Goal: Information Seeking & Learning: Learn about a topic

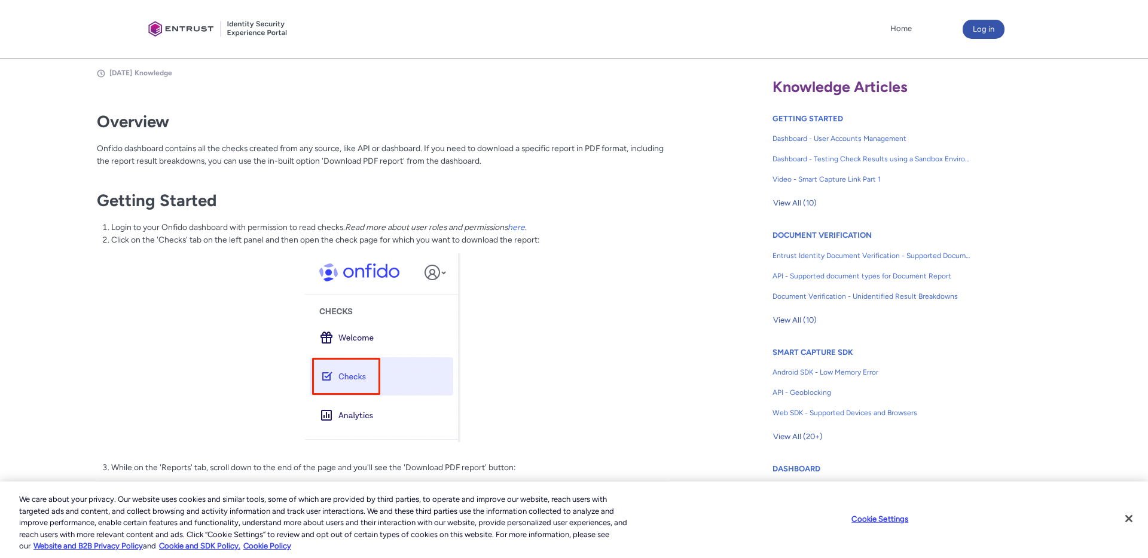
scroll to position [260, 0]
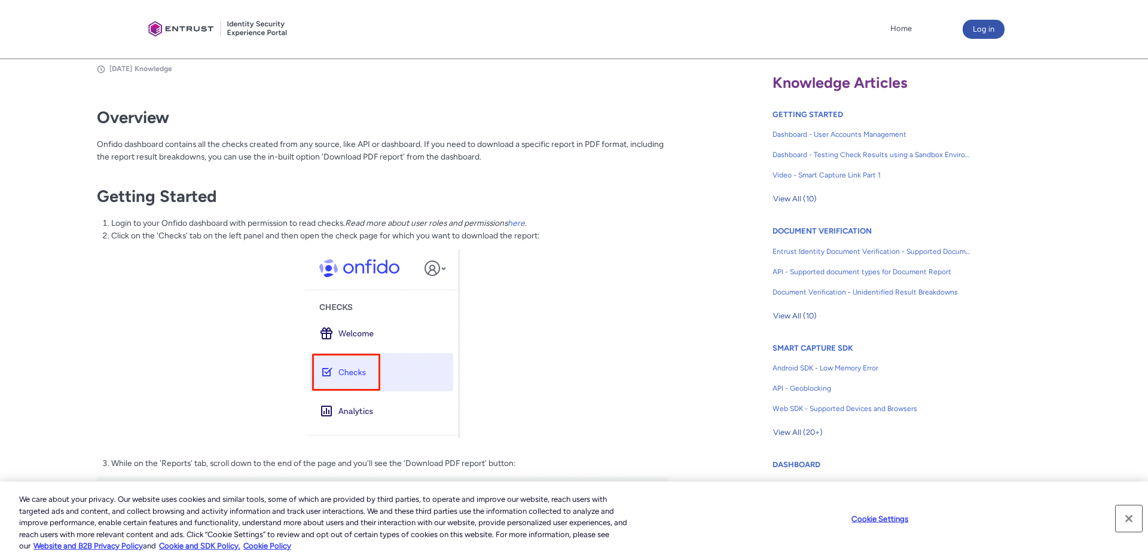
click at [1128, 518] on button "Close" at bounding box center [1129, 519] width 26 height 26
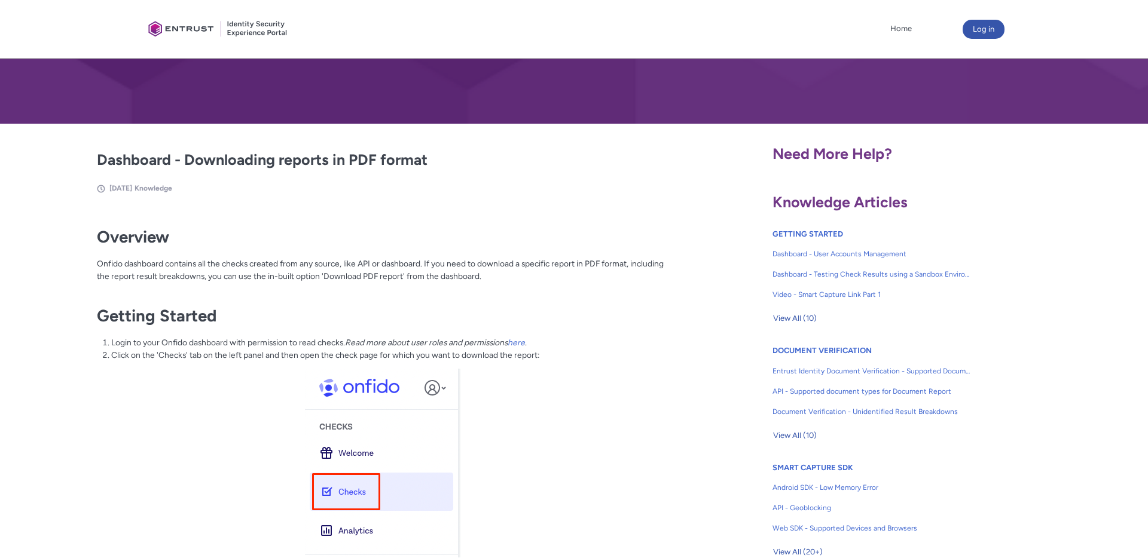
scroll to position [191, 0]
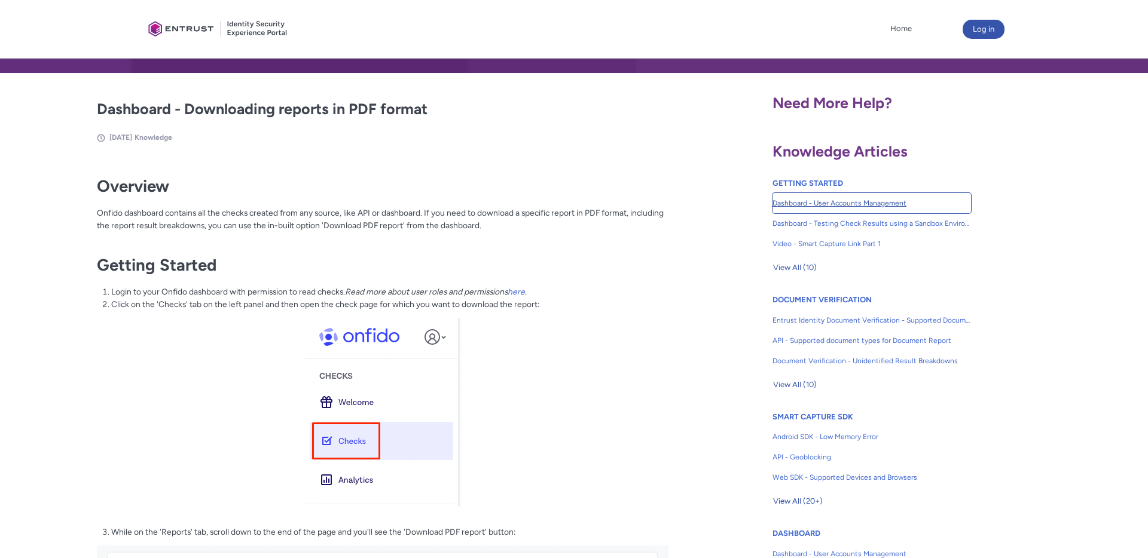
click at [820, 206] on span "Dashboard - User Accounts Management" at bounding box center [871, 203] width 198 height 11
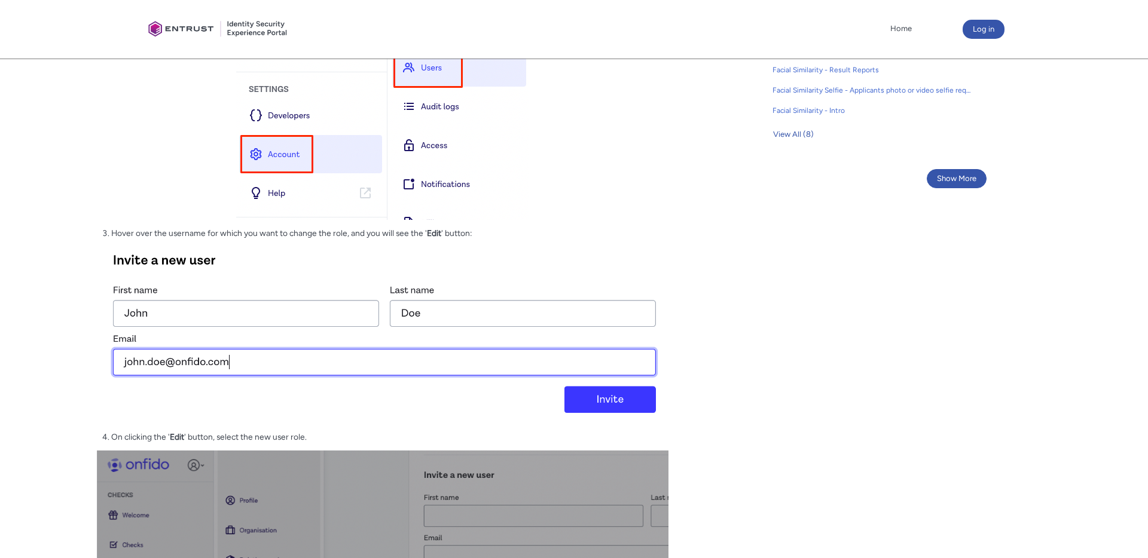
scroll to position [669, 0]
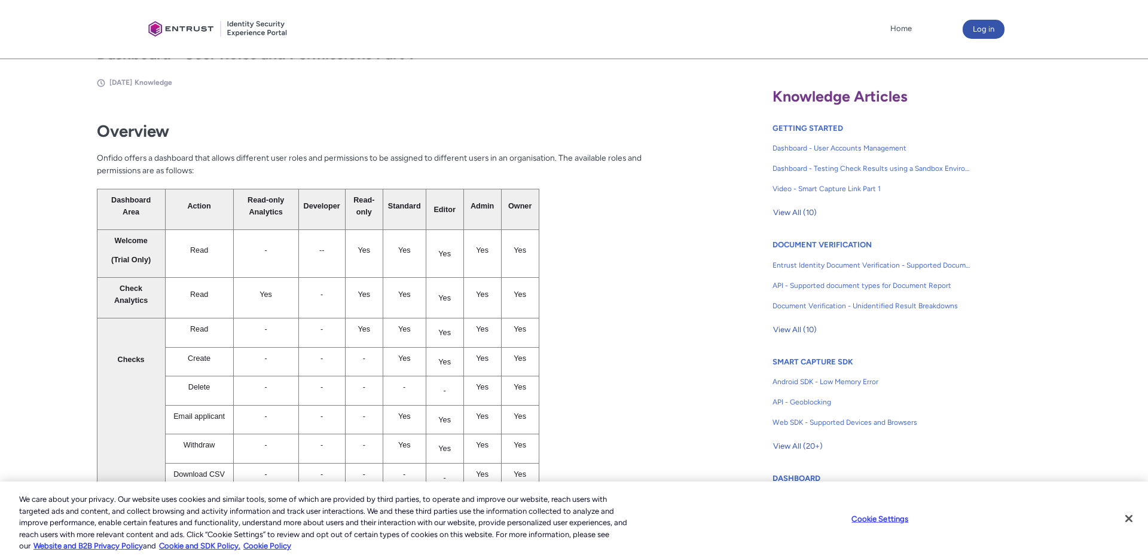
scroll to position [251, 0]
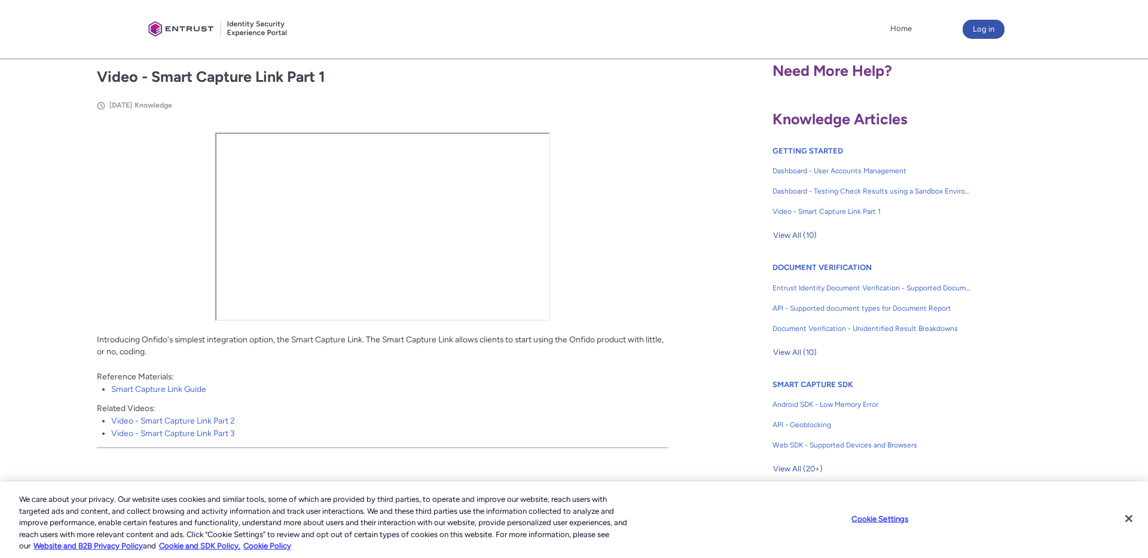
scroll to position [207, 0]
